Goal: Transaction & Acquisition: Purchase product/service

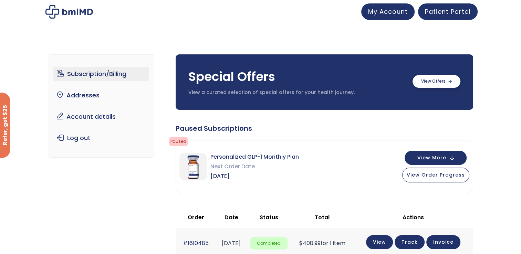
click at [437, 81] on label at bounding box center [437, 81] width 48 height 13
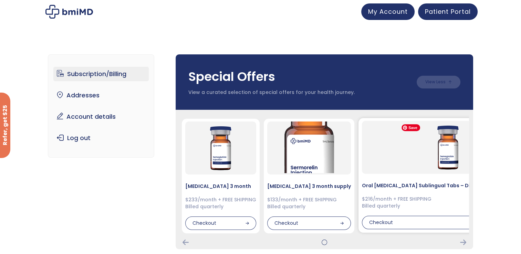
click at [441, 150] on img at bounding box center [448, 147] width 52 height 52
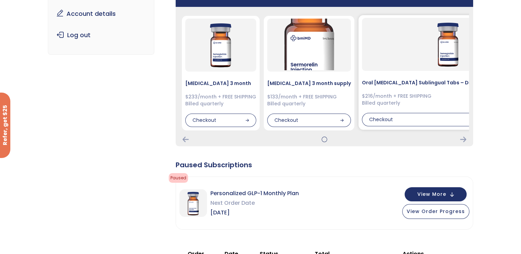
scroll to position [103, 0]
click at [378, 85] on h4 "Oral [MEDICAL_DATA] Sublingual Tabs – Dissolvable 3 Month Supply" at bounding box center [448, 82] width 173 height 7
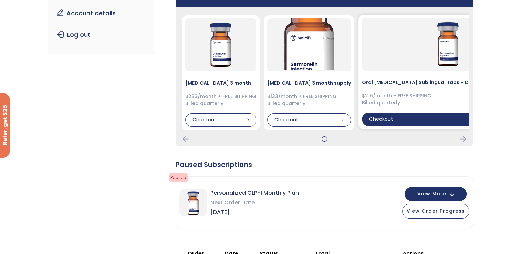
click at [369, 117] on div "Checkout" at bounding box center [448, 120] width 173 height 14
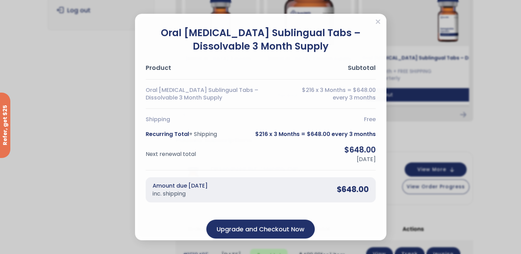
scroll to position [138, 0]
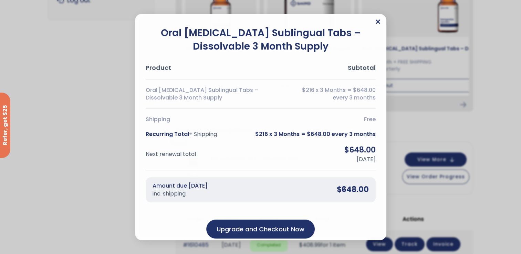
click at [376, 21] on icon "Close" at bounding box center [378, 21] width 5 height 7
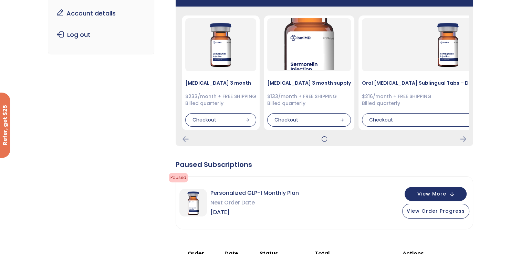
scroll to position [103, 0]
click at [464, 137] on icon "Next Card" at bounding box center [463, 139] width 6 height 6
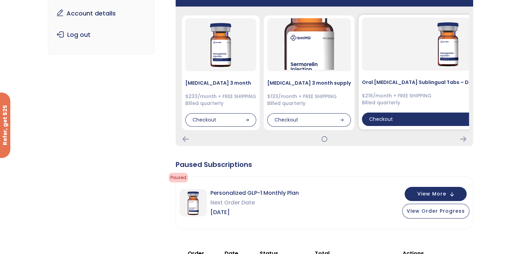
click at [368, 117] on div "Checkout" at bounding box center [448, 120] width 173 height 14
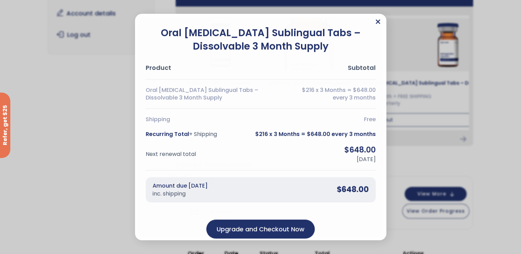
click at [379, 20] on icon "Close" at bounding box center [378, 22] width 4 height 4
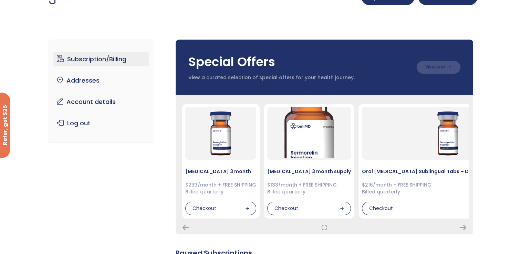
scroll to position [0, 0]
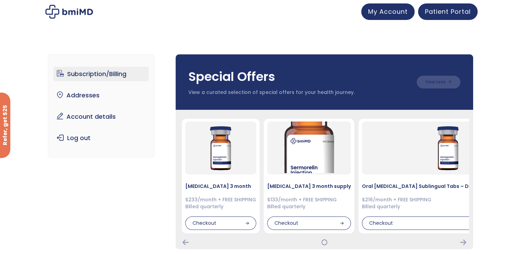
click at [64, 12] on img at bounding box center [69, 12] width 48 height 14
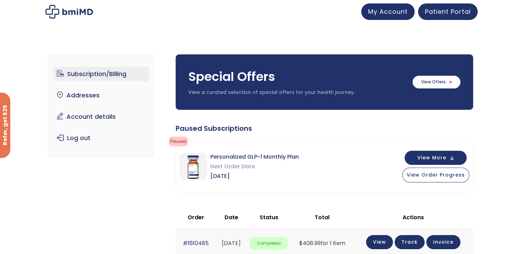
scroll to position [172, 0]
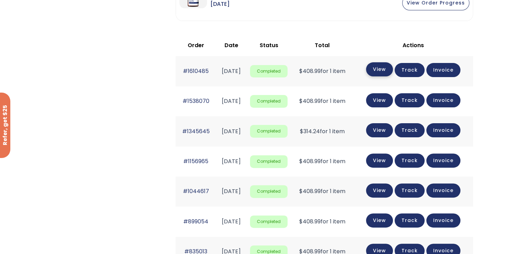
click at [382, 71] on link "View" at bounding box center [379, 69] width 27 height 14
